Goal: Find specific page/section

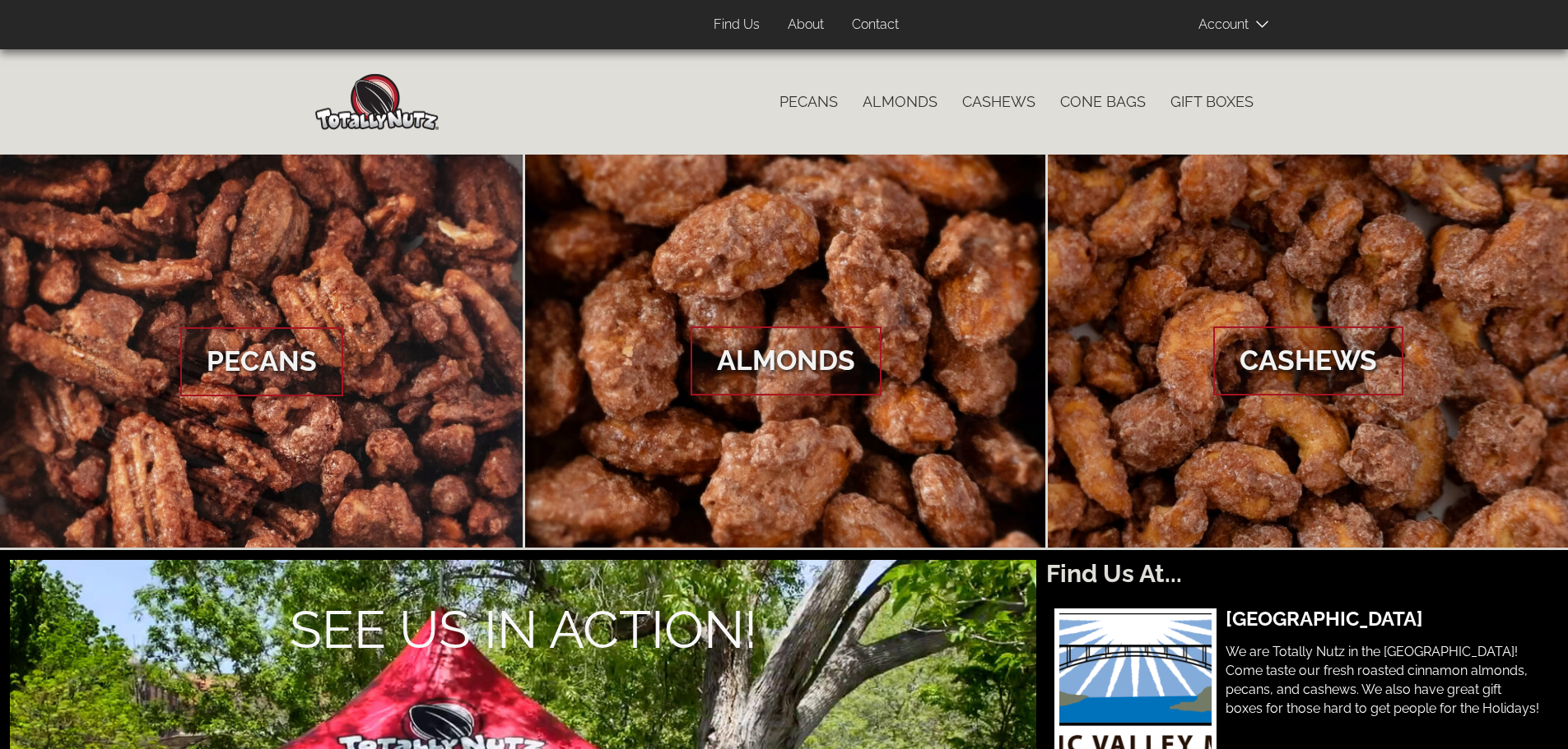
click at [883, 16] on link "Contact" at bounding box center [874, 24] width 71 height 32
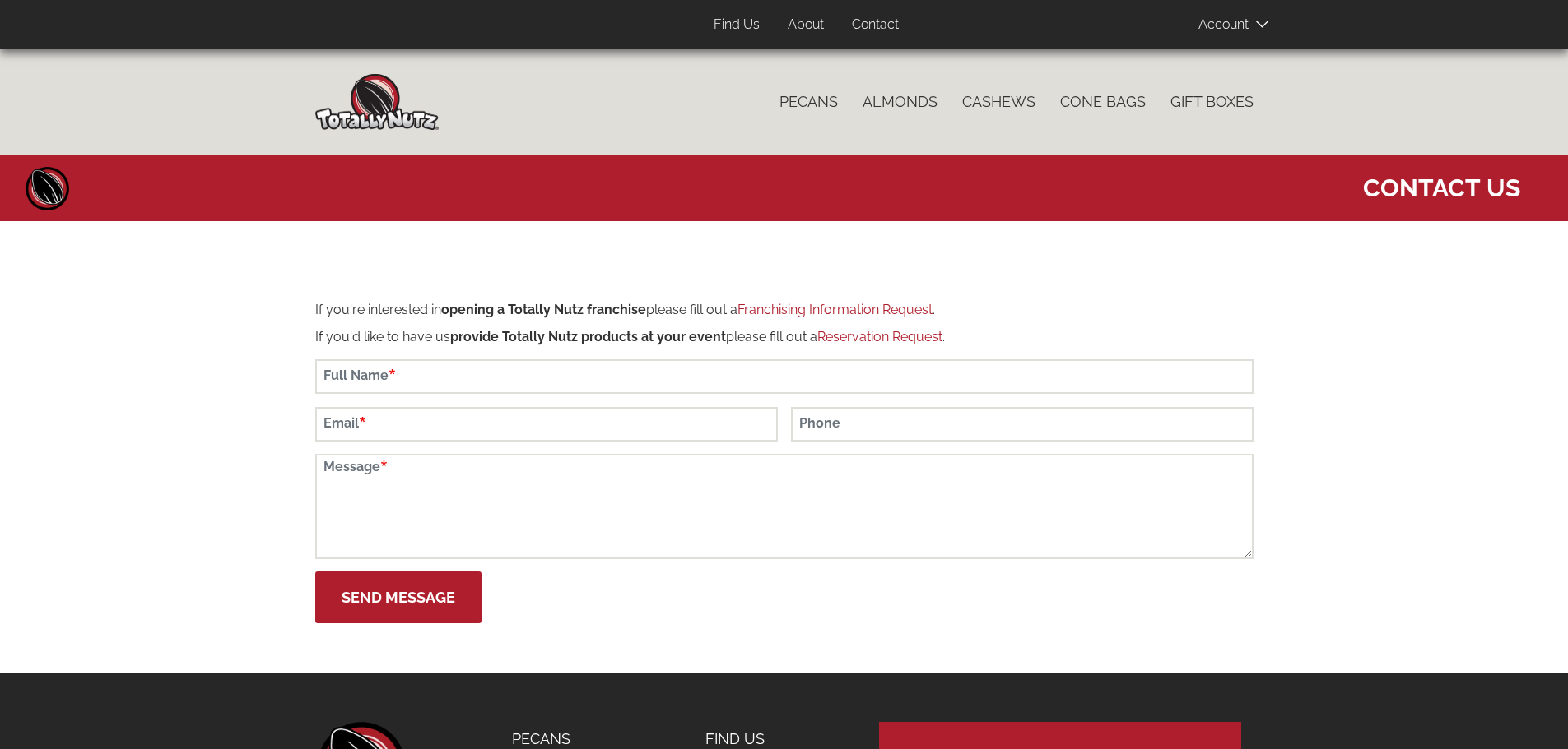
click at [796, 22] on link "About" at bounding box center [806, 24] width 60 height 32
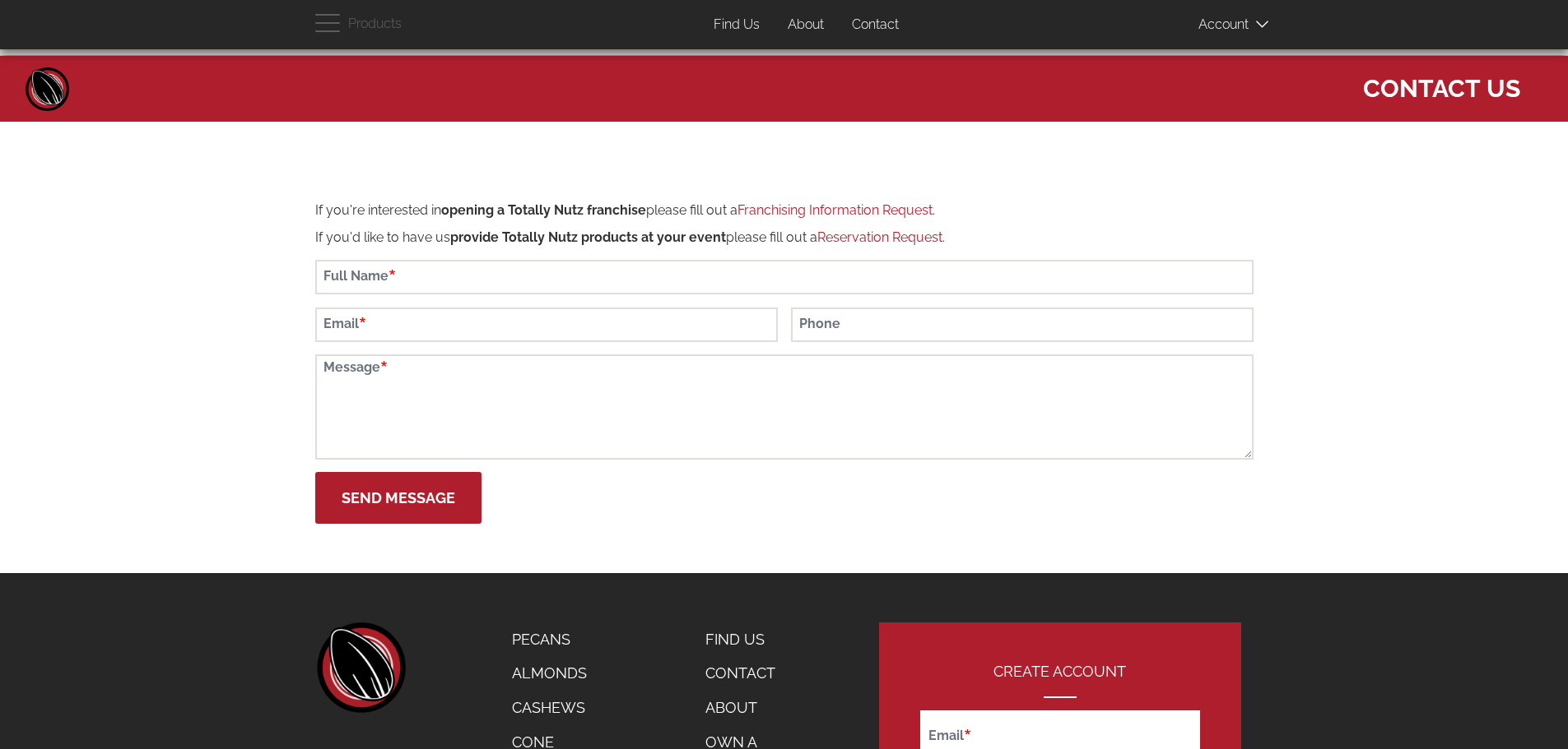
scroll to position [329, 0]
